Goal: Information Seeking & Learning: Learn about a topic

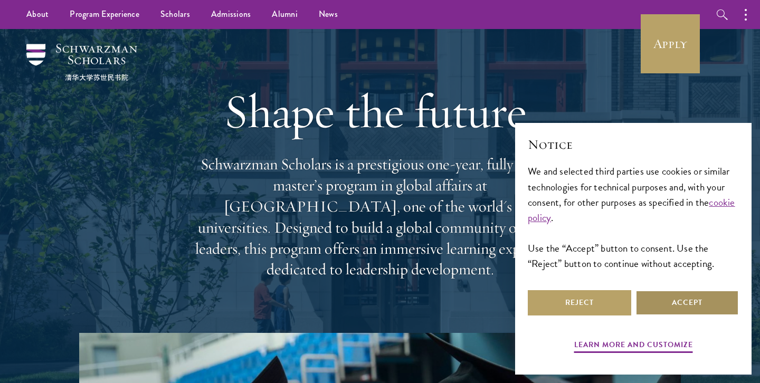
click at [676, 306] on button "Accept" at bounding box center [687, 302] width 103 height 25
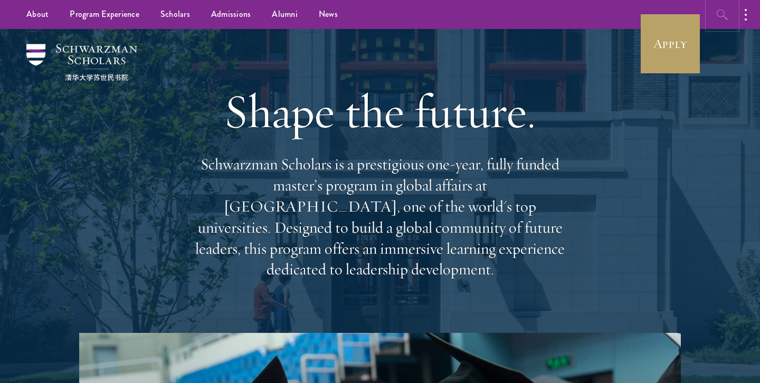
click at [722, 21] on button "button" at bounding box center [722, 14] width 29 height 29
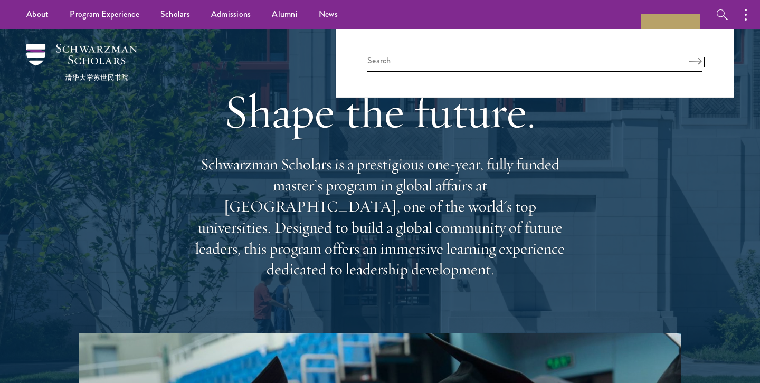
click at [496, 56] on input "search" at bounding box center [534, 62] width 335 height 17
type input "[PERSON_NAME]"
click at [690, 58] on button "Search" at bounding box center [696, 61] width 13 height 7
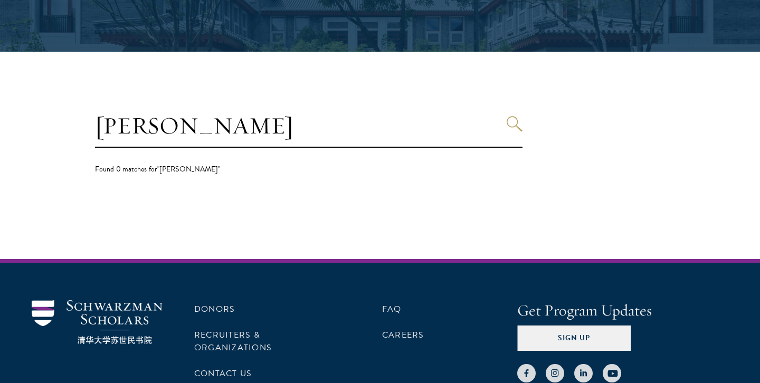
scroll to position [220, 0]
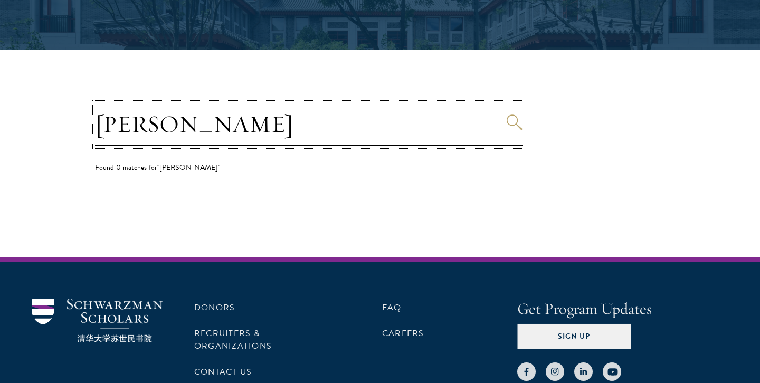
click at [269, 117] on input "[PERSON_NAME]" at bounding box center [309, 124] width 428 height 43
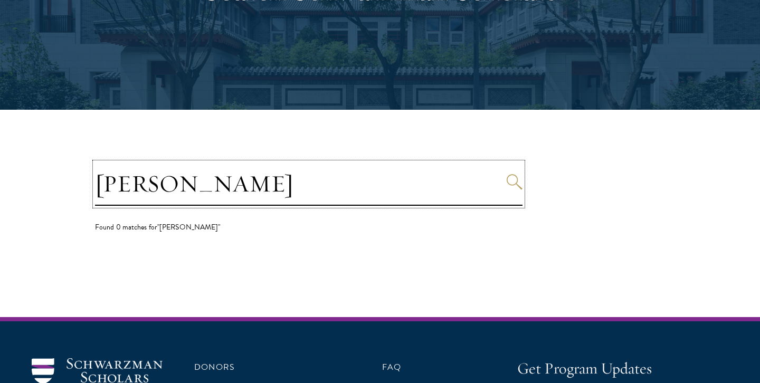
scroll to position [26, 0]
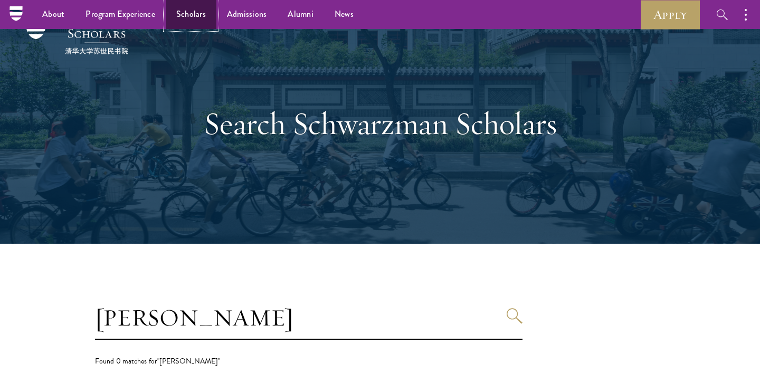
click at [187, 8] on link "Scholars" at bounding box center [191, 14] width 51 height 29
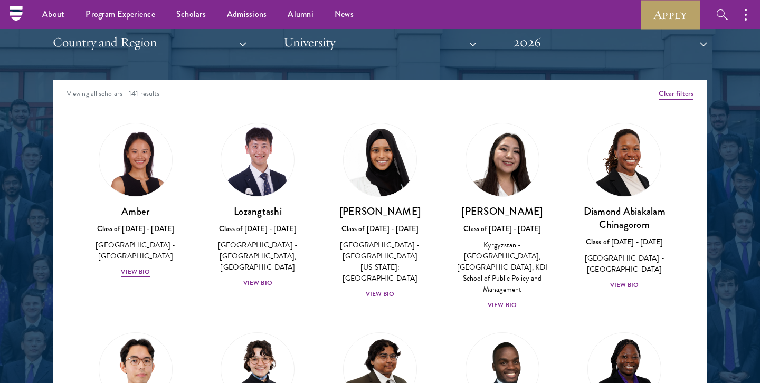
scroll to position [1316, 0]
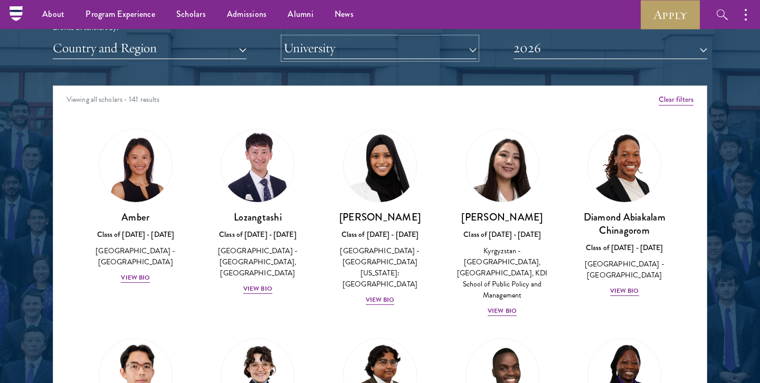
click at [317, 45] on button "University" at bounding box center [381, 48] width 194 height 22
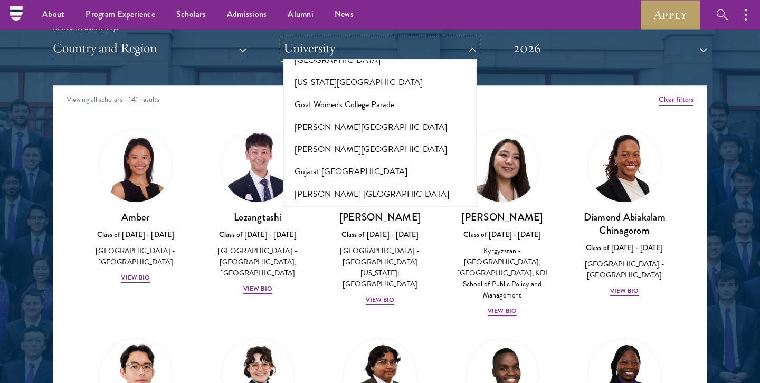
scroll to position [2530, 0]
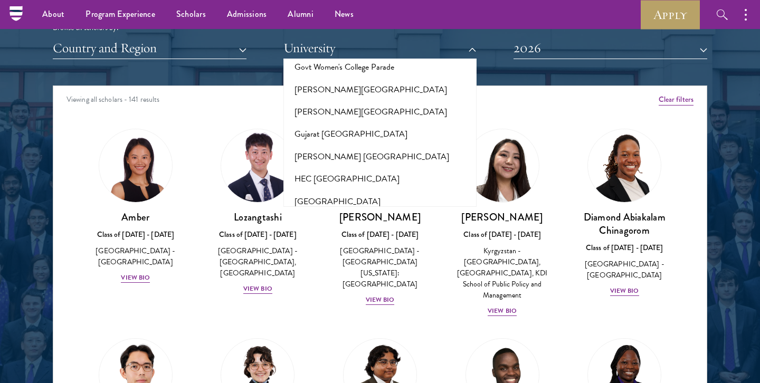
click at [331, 258] on button "Harvard University" at bounding box center [380, 269] width 187 height 22
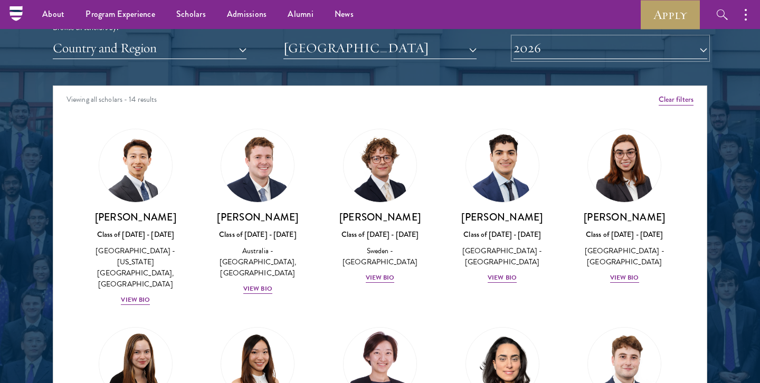
click at [537, 53] on button "2026" at bounding box center [611, 48] width 194 height 22
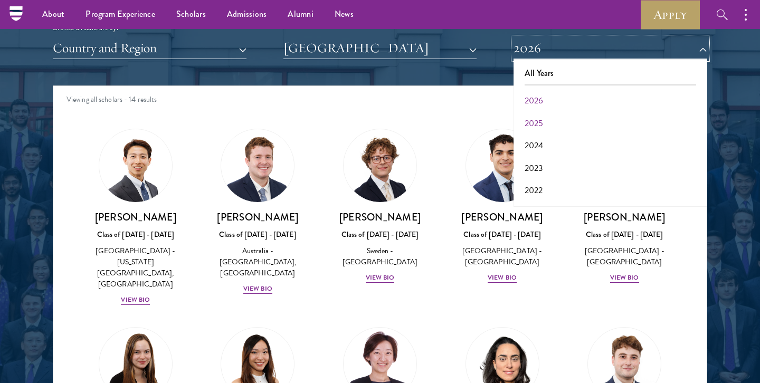
scroll to position [110, 0]
click at [549, 190] on button "2017" at bounding box center [610, 193] width 187 height 22
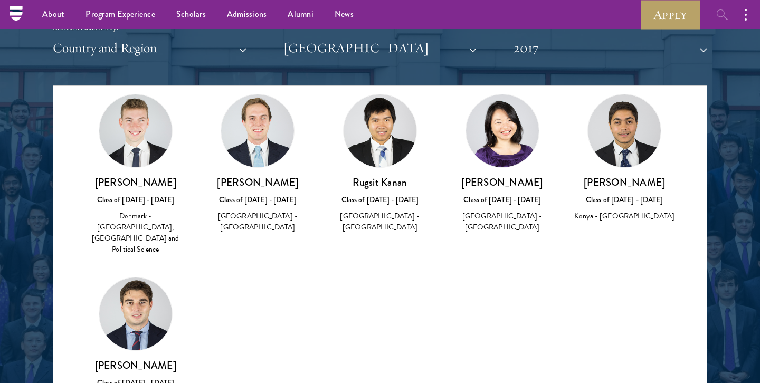
scroll to position [33, 0]
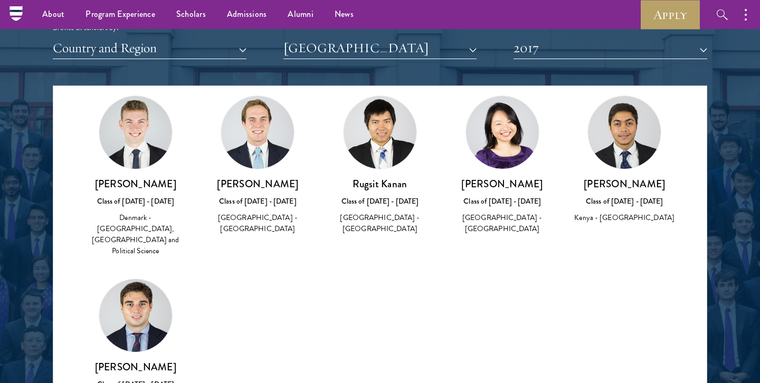
click at [632, 140] on img at bounding box center [624, 132] width 73 height 73
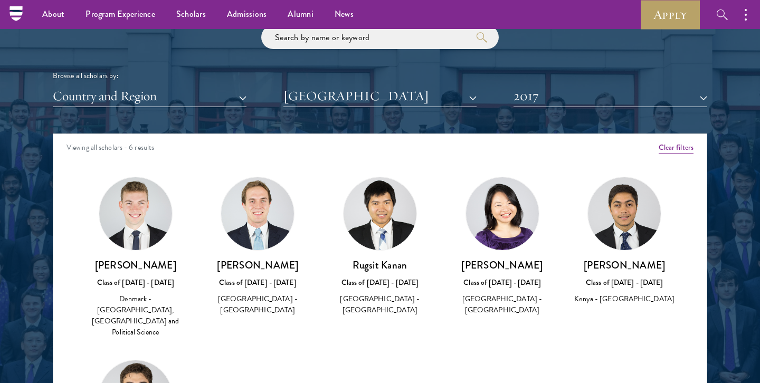
scroll to position [1263, 0]
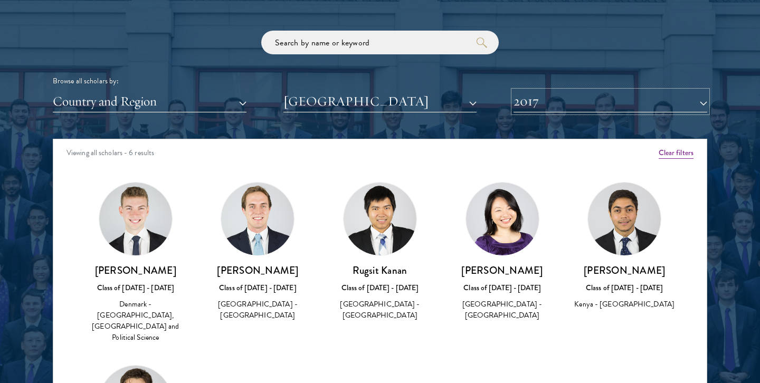
click at [532, 99] on button "2017" at bounding box center [611, 102] width 194 height 22
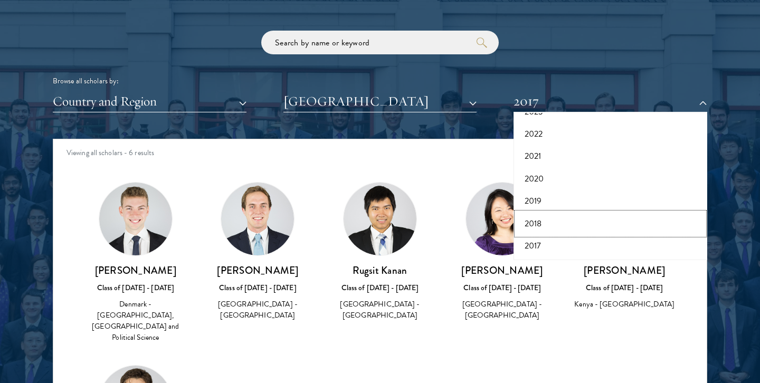
click at [542, 215] on button "2018" at bounding box center [610, 224] width 187 height 22
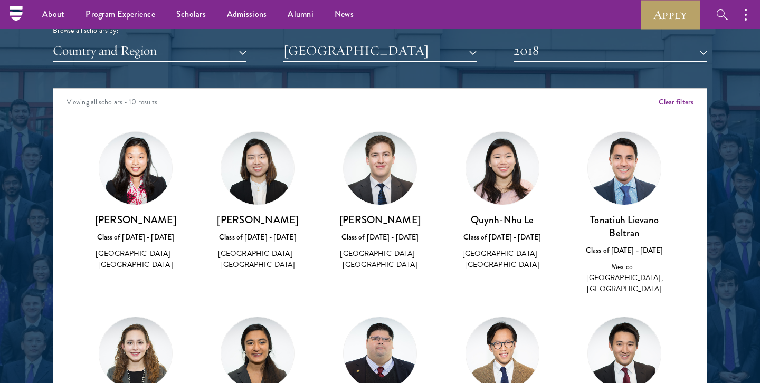
scroll to position [1305, 0]
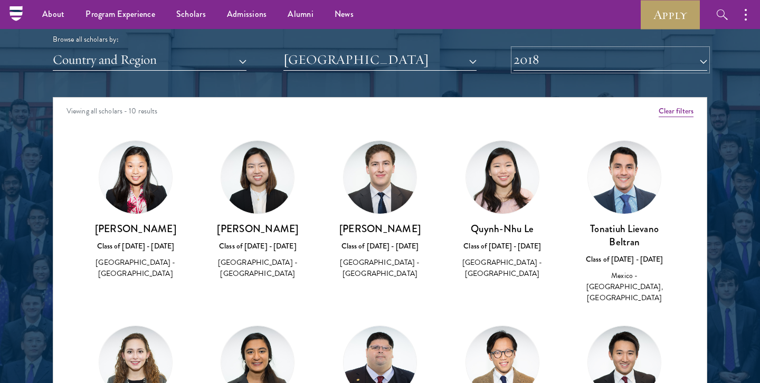
click at [576, 69] on button "2018" at bounding box center [611, 60] width 194 height 22
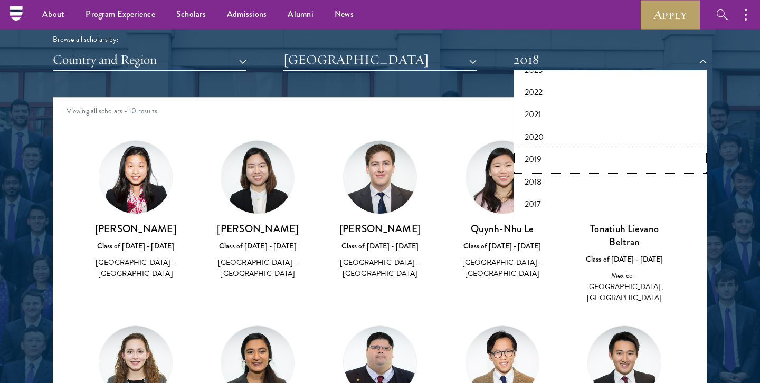
click at [561, 161] on button "2019" at bounding box center [610, 159] width 187 height 22
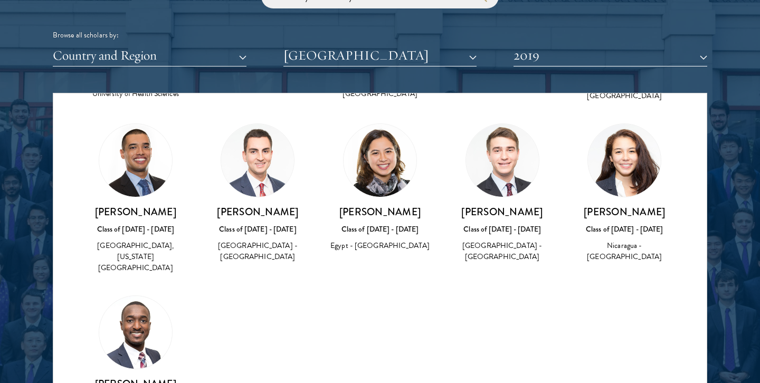
scroll to position [10, 0]
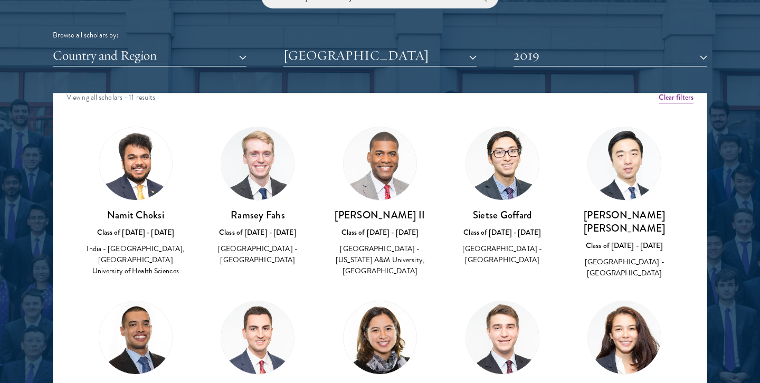
click at [597, 70] on div "Scholar Directory Congratulations and welcome to the Schwarzman Scholars Class …" at bounding box center [380, 141] width 655 height 537
click at [574, 56] on button "2019" at bounding box center [611, 56] width 194 height 22
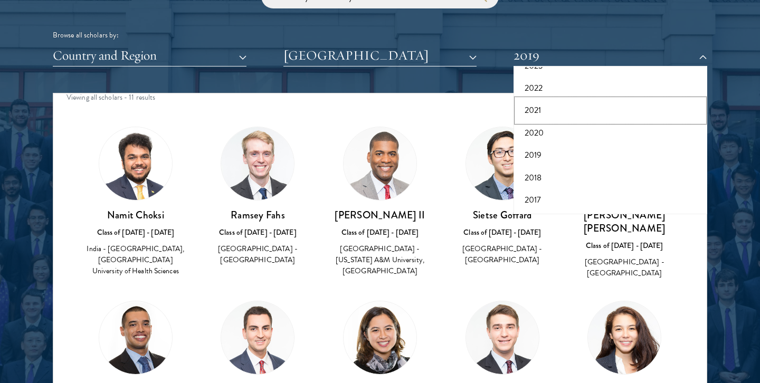
click at [556, 114] on button "2021" at bounding box center [610, 110] width 187 height 22
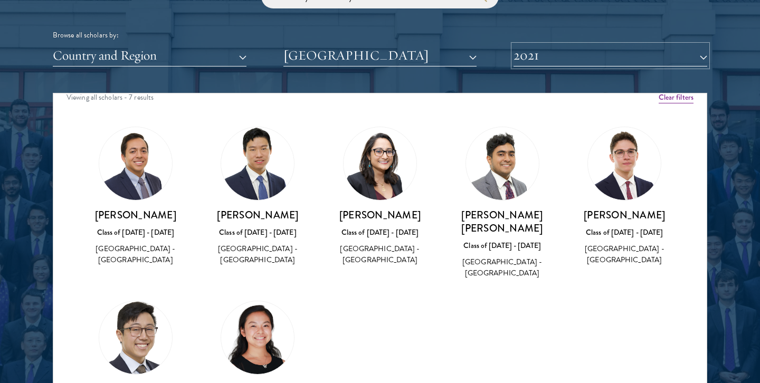
click at [585, 55] on button "2021" at bounding box center [611, 56] width 194 height 22
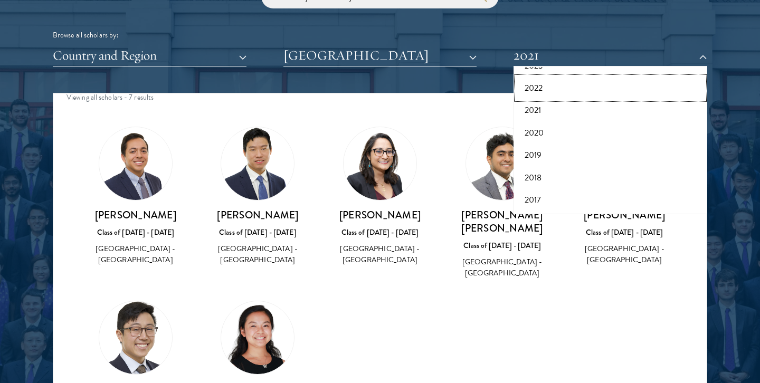
click at [558, 78] on button "2022" at bounding box center [610, 88] width 187 height 22
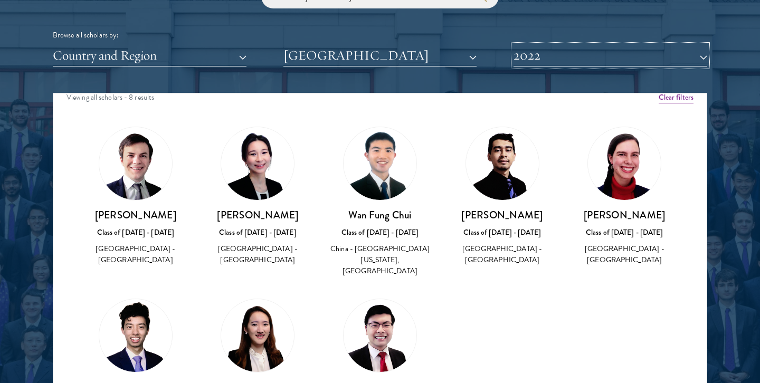
click at [559, 65] on button "2022" at bounding box center [611, 56] width 194 height 22
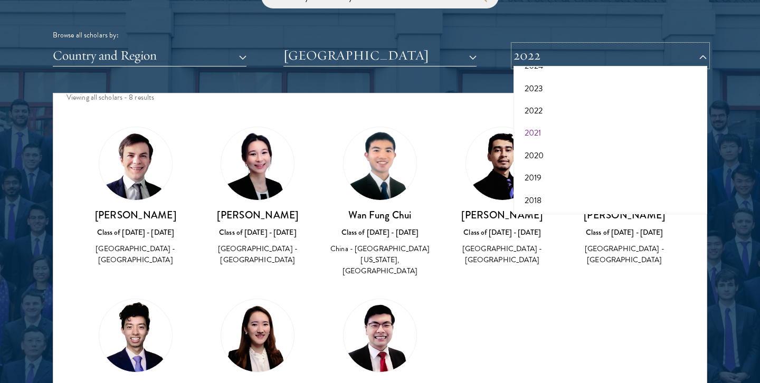
scroll to position [77, 0]
click at [557, 97] on button "2023" at bounding box center [610, 99] width 187 height 22
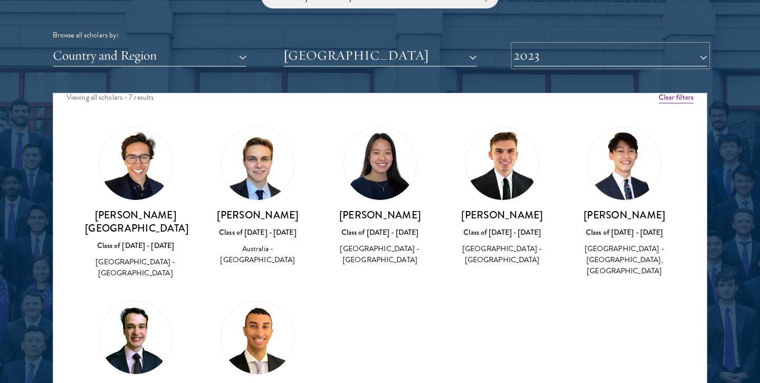
click at [564, 58] on button "2023" at bounding box center [611, 56] width 194 height 22
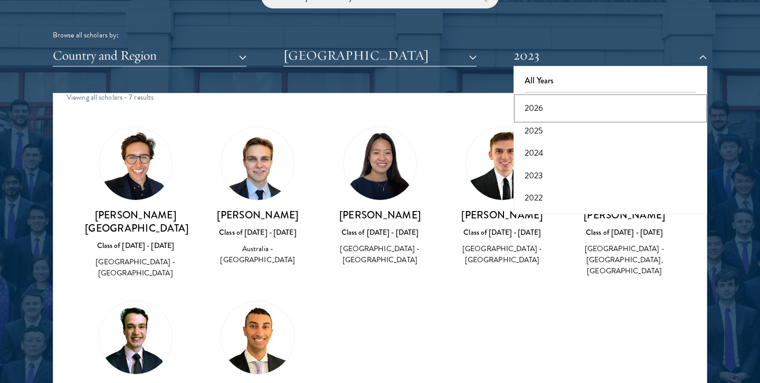
click at [550, 105] on button "2026" at bounding box center [610, 108] width 187 height 22
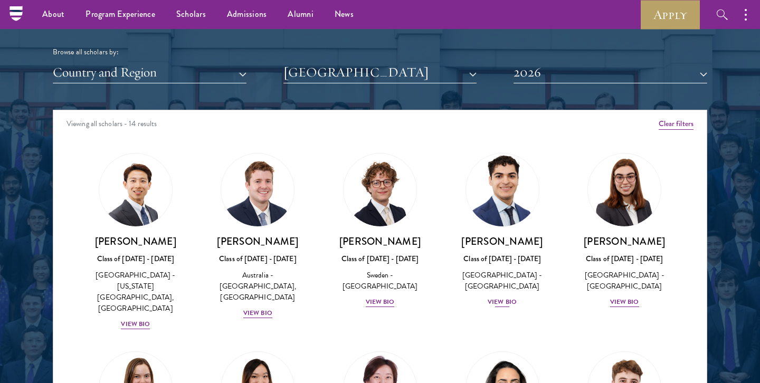
scroll to position [1288, 0]
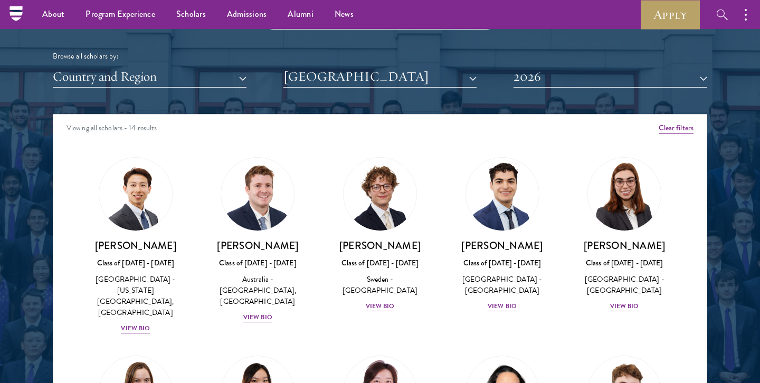
click at [380, 89] on div "Scholar Directory Congratulations and welcome to the Schwarzman Scholars Class …" at bounding box center [380, 162] width 655 height 537
click at [378, 88] on div "Scholar Directory Congratulations and welcome to the Schwarzman Scholars Class …" at bounding box center [380, 162] width 655 height 537
click at [378, 84] on button "Harvard University" at bounding box center [381, 77] width 194 height 22
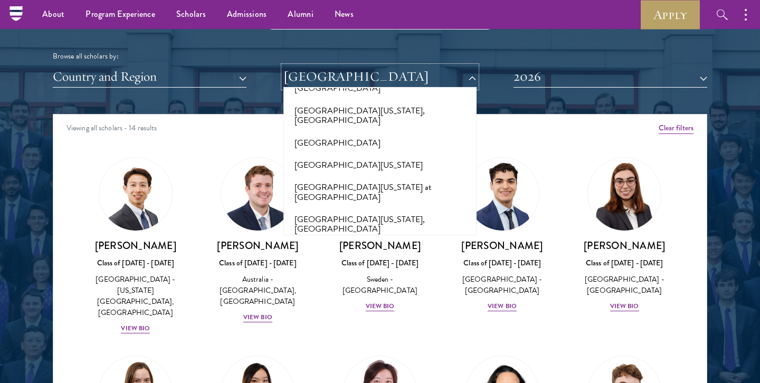
scroll to position [7812, 0]
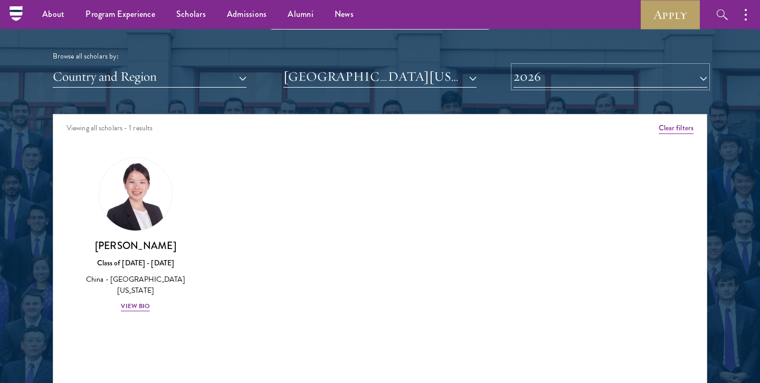
click at [578, 85] on button "2026" at bounding box center [611, 77] width 194 height 22
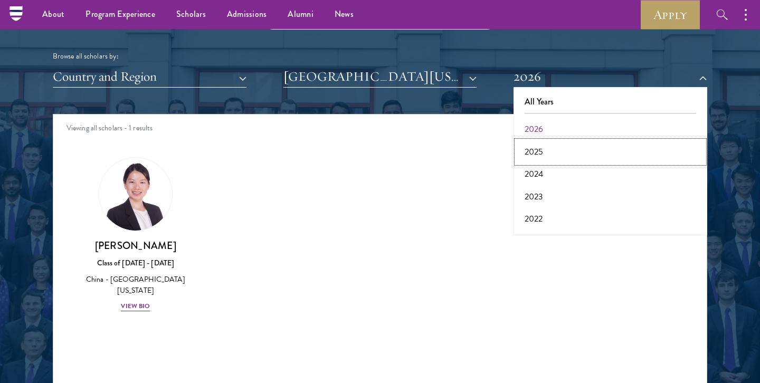
click at [573, 154] on button "2025" at bounding box center [610, 152] width 187 height 22
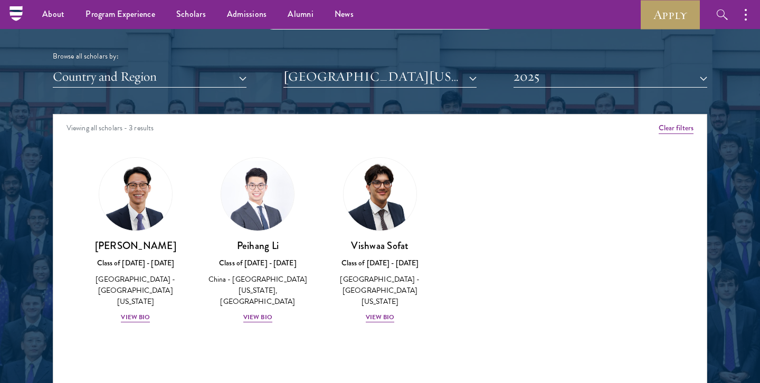
click at [580, 90] on div "Scholar Directory Congratulations and welcome to the Schwarzman Scholars Class …" at bounding box center [380, 162] width 655 height 537
click at [581, 77] on button "2025" at bounding box center [611, 77] width 194 height 22
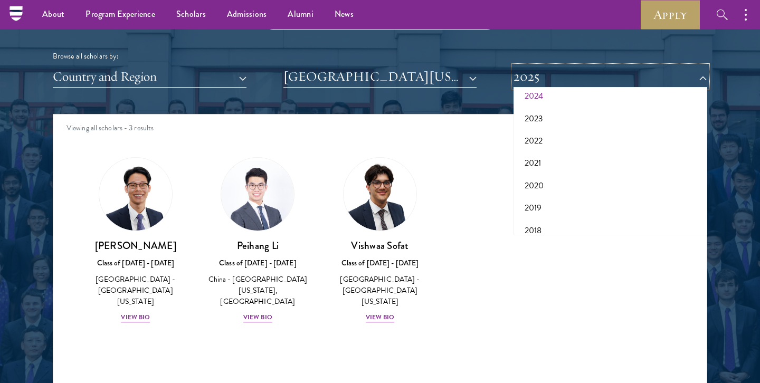
scroll to position [110, 0]
click at [578, 170] on button "2019" at bounding box center [610, 176] width 187 height 22
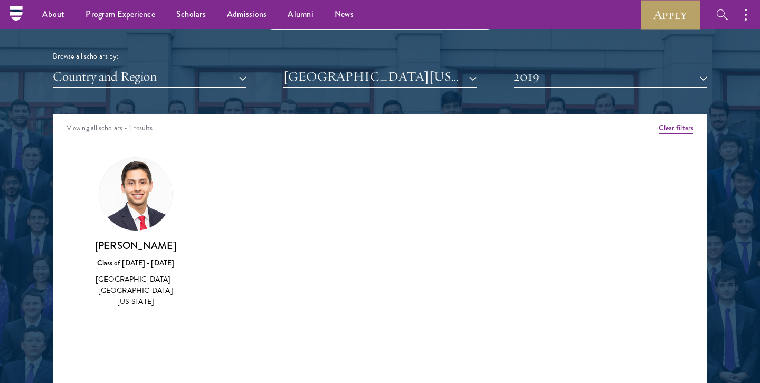
click at [580, 92] on div "Scholar Directory Congratulations and welcome to the Schwarzman Scholars Class …" at bounding box center [380, 162] width 655 height 537
click at [582, 86] on button "2019" at bounding box center [611, 77] width 194 height 22
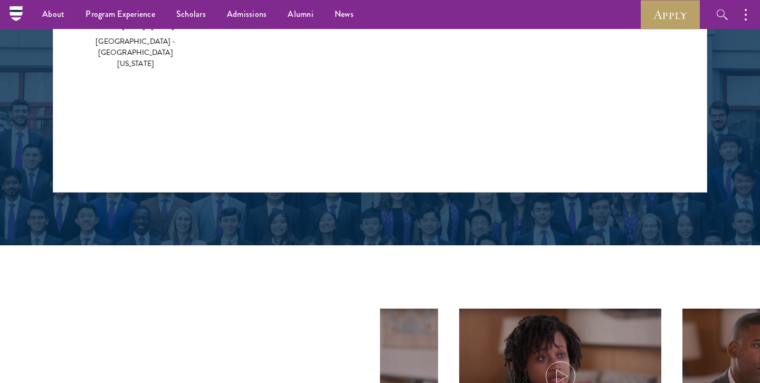
scroll to position [1329, 0]
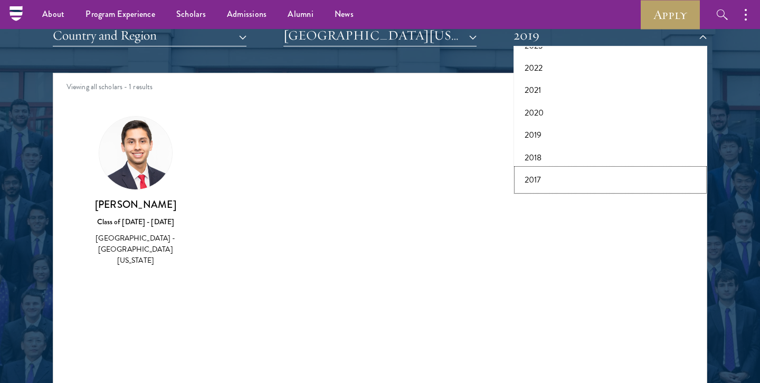
click at [549, 177] on button "2017" at bounding box center [610, 180] width 187 height 22
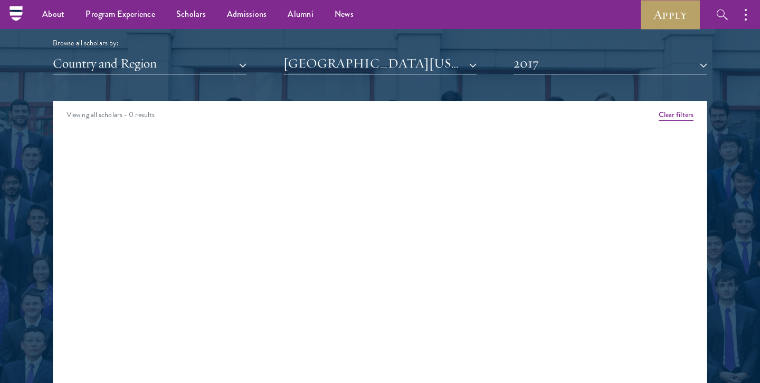
scroll to position [1300, 0]
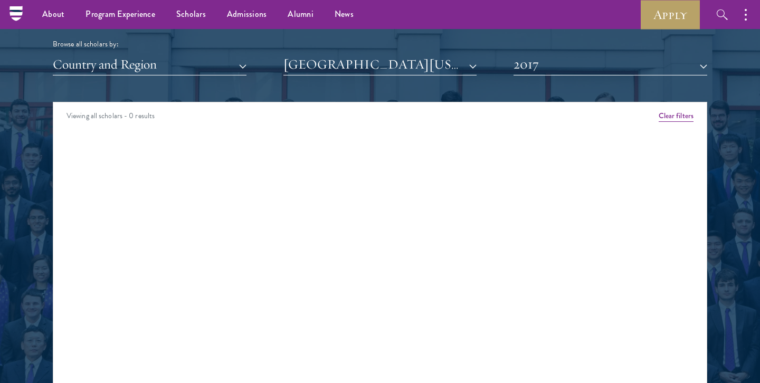
click at [556, 68] on button "2017" at bounding box center [611, 65] width 194 height 22
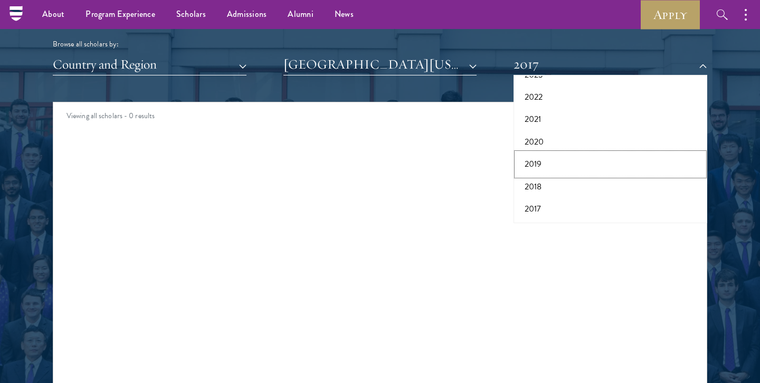
click at [555, 161] on button "2019" at bounding box center [610, 164] width 187 height 22
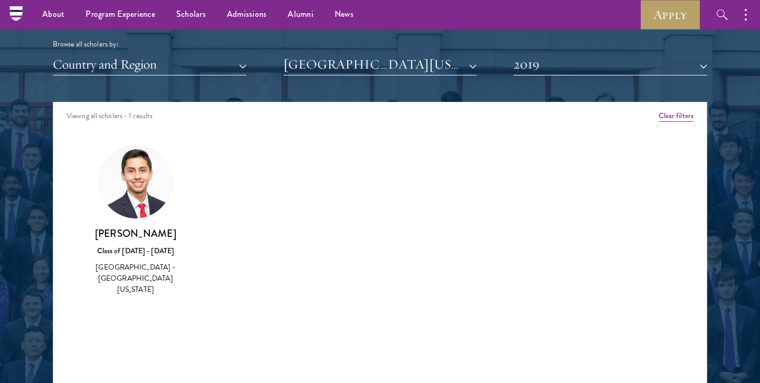
click at [554, 96] on div "Scholar Directory Congratulations and welcome to the Schwarzman Scholars Class …" at bounding box center [380, 150] width 655 height 537
click at [556, 69] on button "2019" at bounding box center [611, 65] width 194 height 22
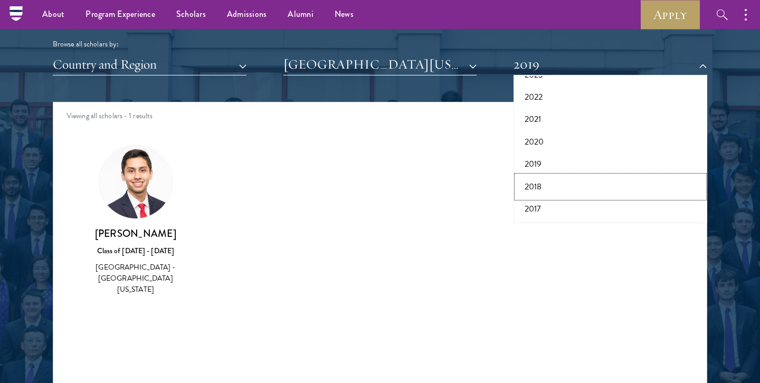
click at [542, 189] on button "2018" at bounding box center [610, 187] width 187 height 22
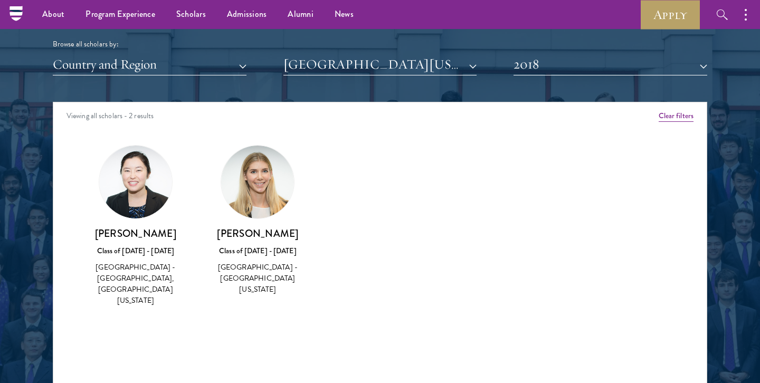
click at [553, 76] on div "Scholar Directory Congratulations and welcome to the Schwarzman Scholars Class …" at bounding box center [380, 150] width 655 height 537
click at [548, 93] on div "Scholar Directory Congratulations and welcome to the Schwarzman Scholars Class …" at bounding box center [380, 150] width 655 height 537
click at [553, 65] on button "2018" at bounding box center [611, 65] width 194 height 22
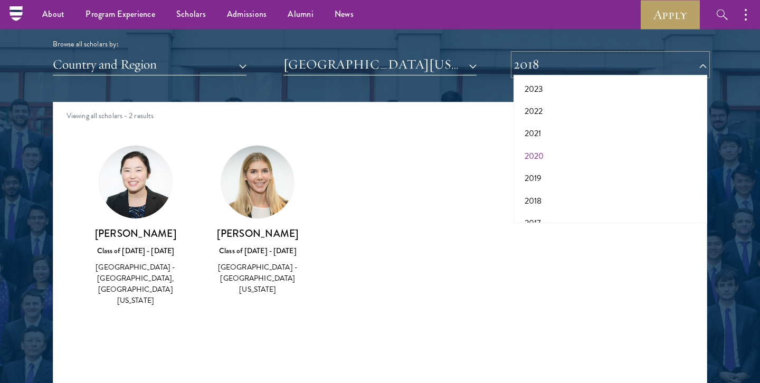
scroll to position [60, 0]
click at [540, 145] on button "2022" at bounding box center [610, 147] width 187 height 22
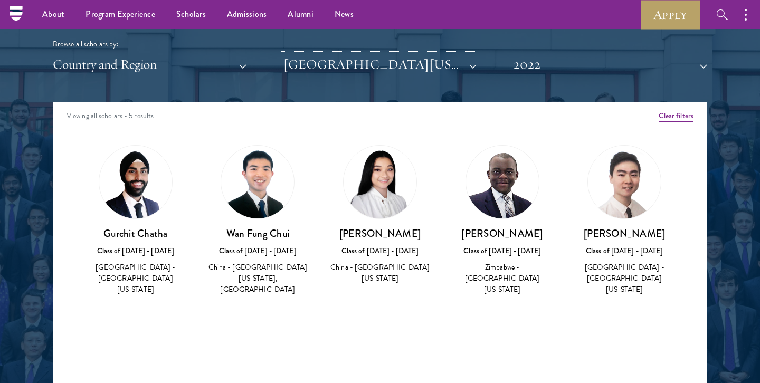
click at [385, 57] on button "University of California, Berkeley" at bounding box center [381, 65] width 194 height 22
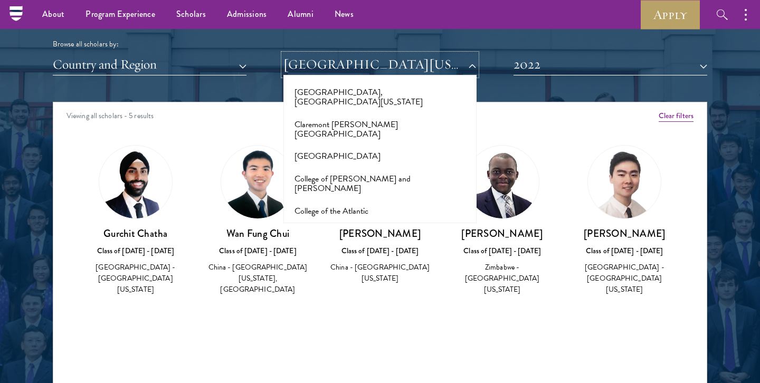
scroll to position [1485, 0]
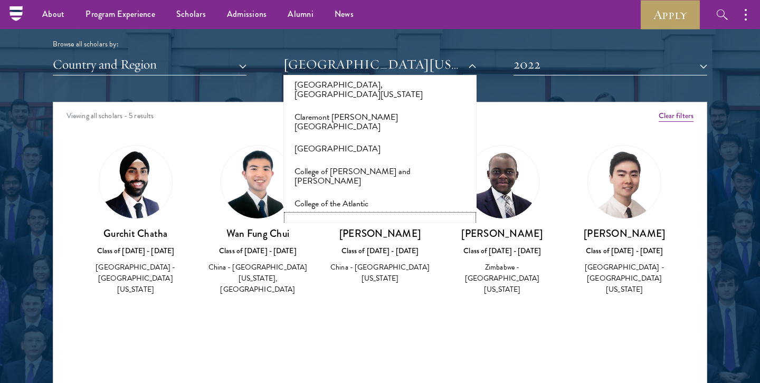
click at [353, 215] on button "Columbia University" at bounding box center [380, 226] width 187 height 22
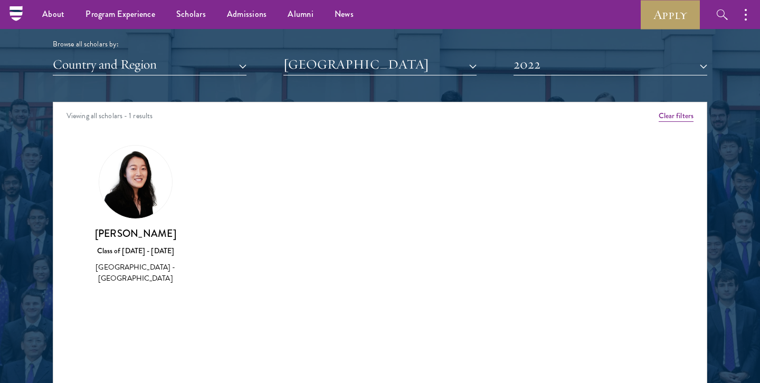
click at [554, 87] on div "Scholar Directory Congratulations and welcome to the Schwarzman Scholars Class …" at bounding box center [380, 150] width 655 height 537
click at [555, 77] on div "Scholar Directory Congratulations and welcome to the Schwarzman Scholars Class …" at bounding box center [380, 150] width 655 height 537
click at [555, 72] on button "2022" at bounding box center [611, 65] width 194 height 22
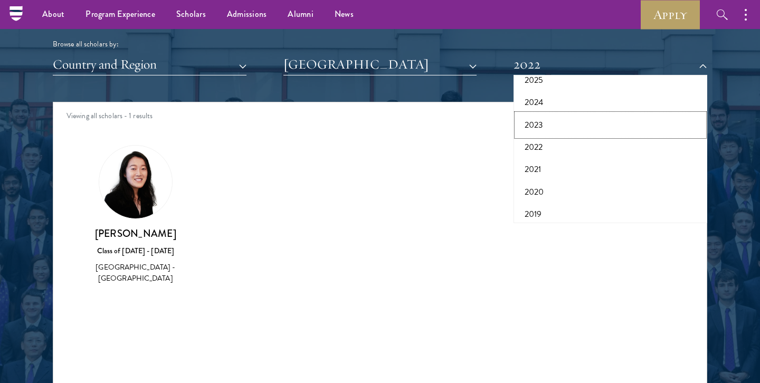
click at [549, 134] on button "2023" at bounding box center [610, 125] width 187 height 22
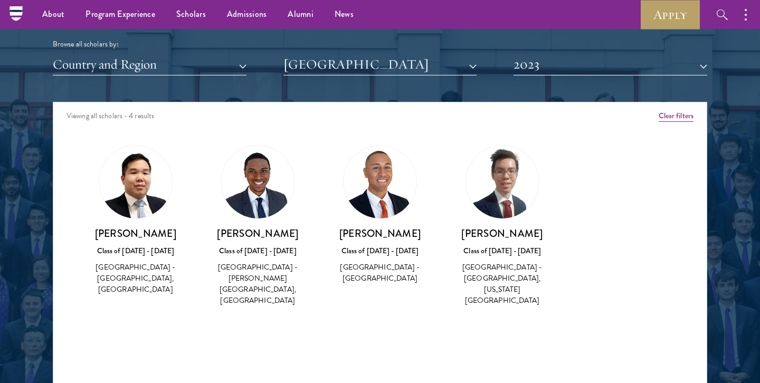
click at [552, 85] on div "Scholar Directory Congratulations and welcome to the Schwarzman Scholars Class …" at bounding box center [380, 150] width 655 height 537
click at [553, 65] on button "2023" at bounding box center [611, 65] width 194 height 22
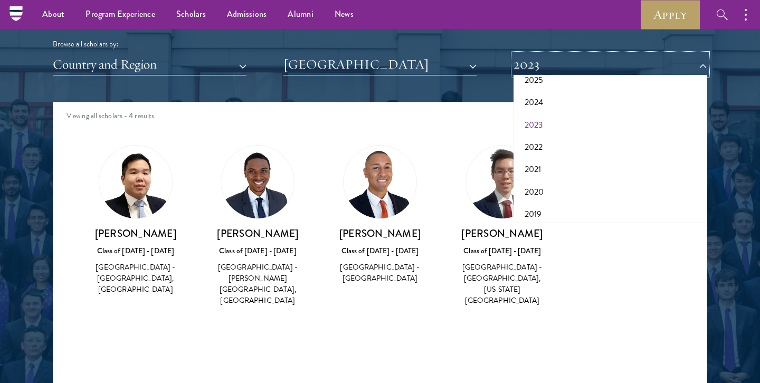
scroll to position [110, 0]
click at [563, 185] on button "2018" at bounding box center [610, 187] width 187 height 22
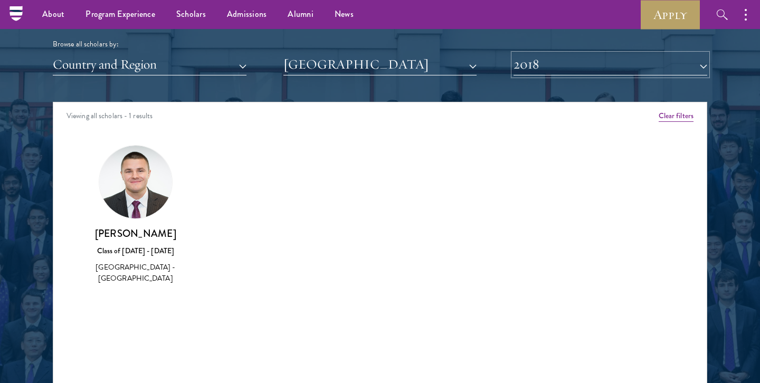
click at [564, 72] on button "2018" at bounding box center [611, 65] width 194 height 22
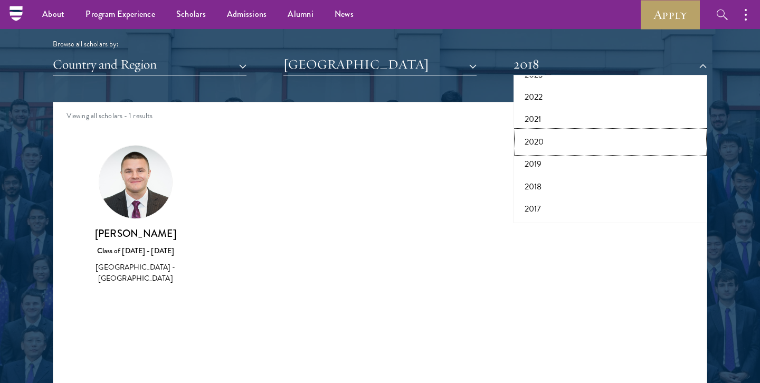
click at [559, 131] on button "2020" at bounding box center [610, 142] width 187 height 22
